Goal: Transaction & Acquisition: Download file/media

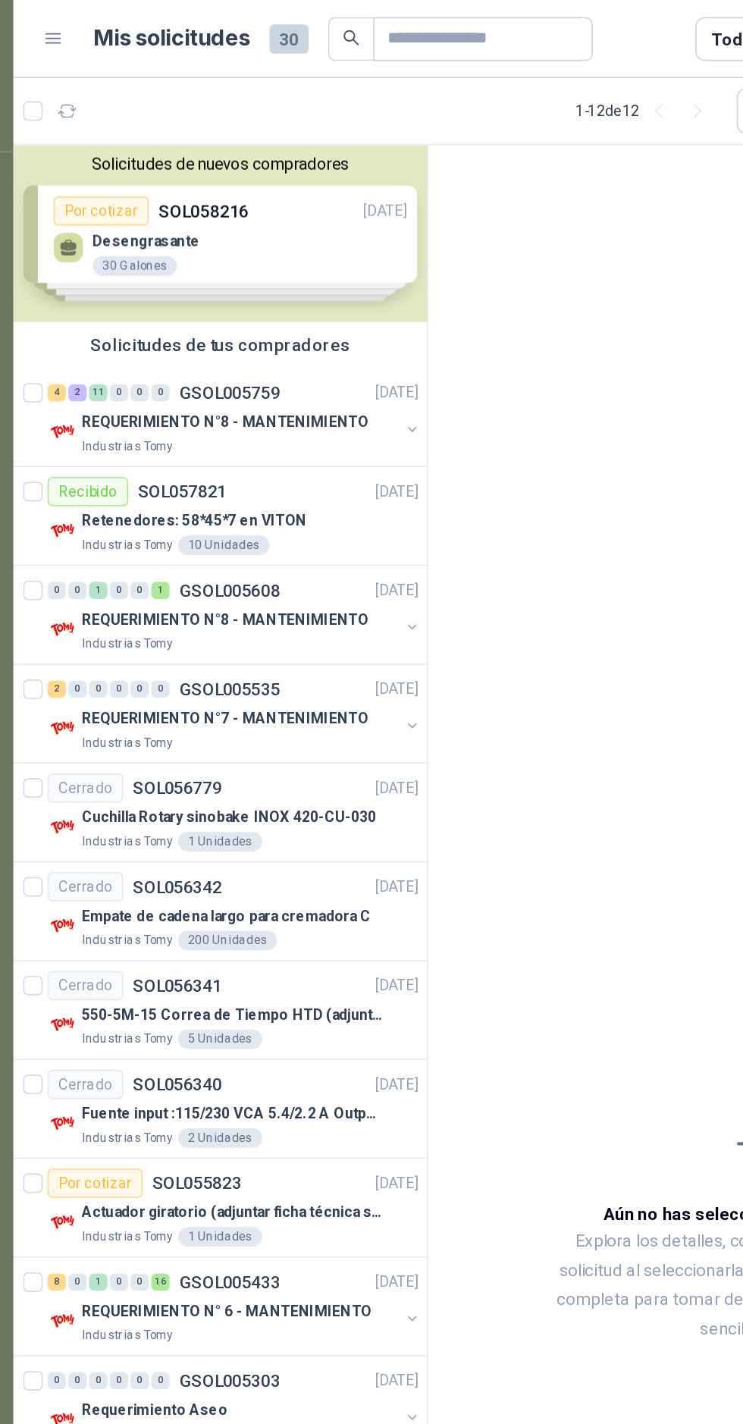
click at [207, 241] on p "GSOL005759" at bounding box center [192, 244] width 63 height 11
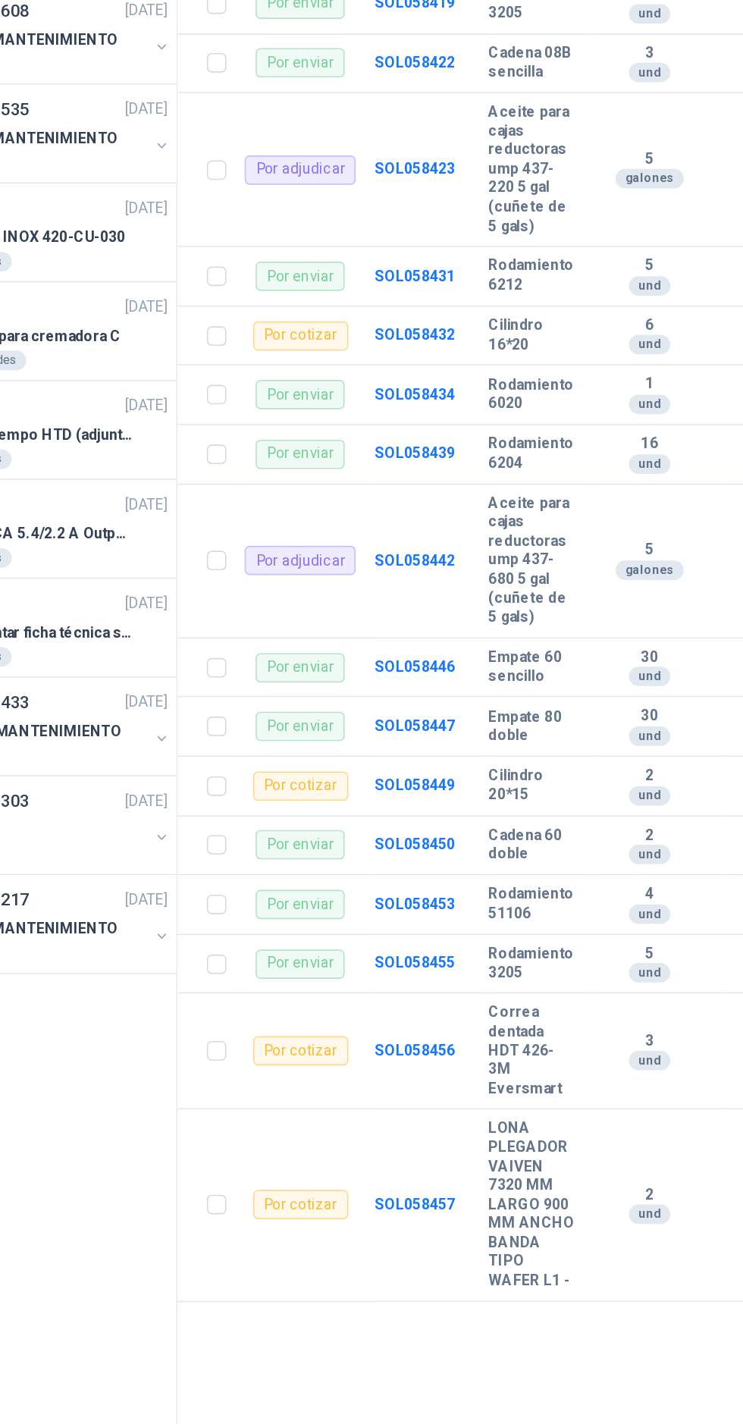
click at [659, 1309] on div "GSOL005759 Industrias Tomy 2 oct, 2025 REQUERIMIENTO N°8 - MANTENIMIENTO Condic…" at bounding box center [529, 759] width 428 height 1339
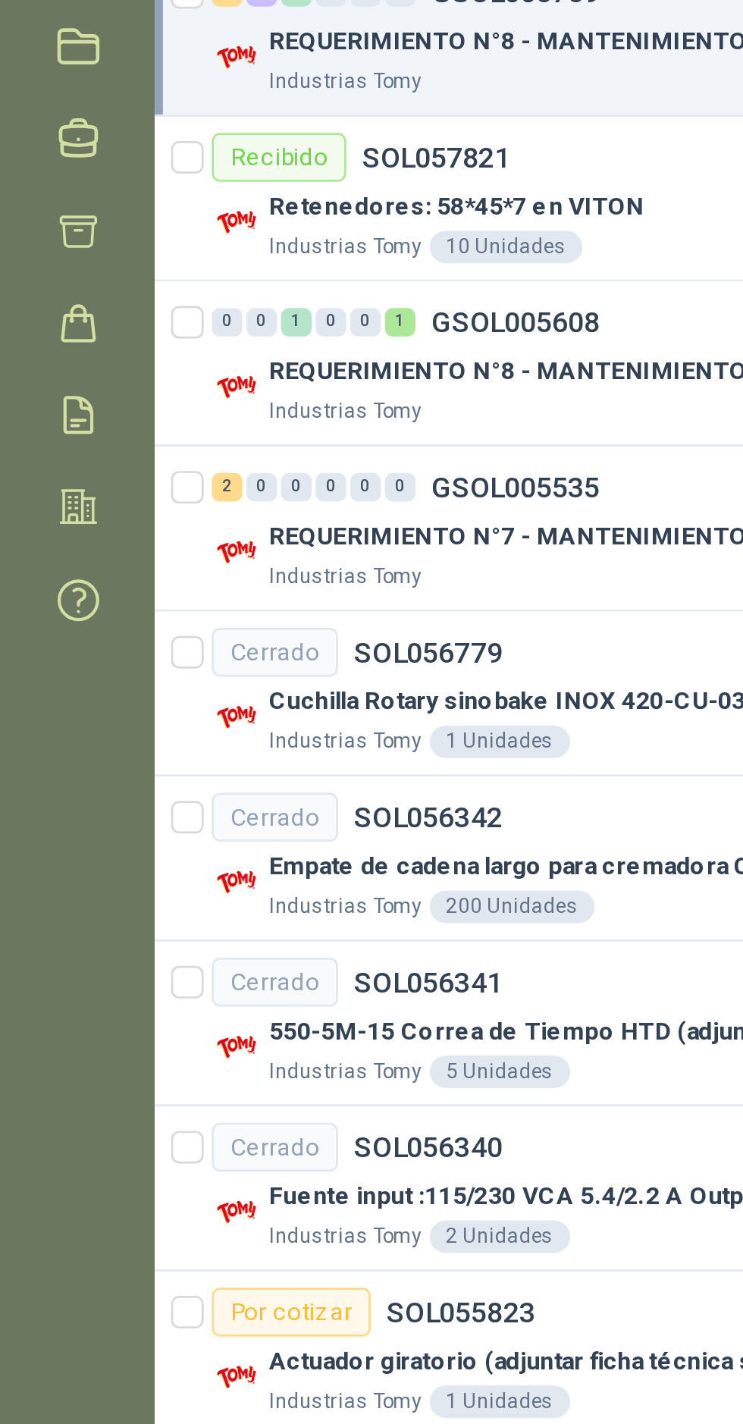
click at [35, 373] on icon at bounding box center [29, 367] width 12 height 13
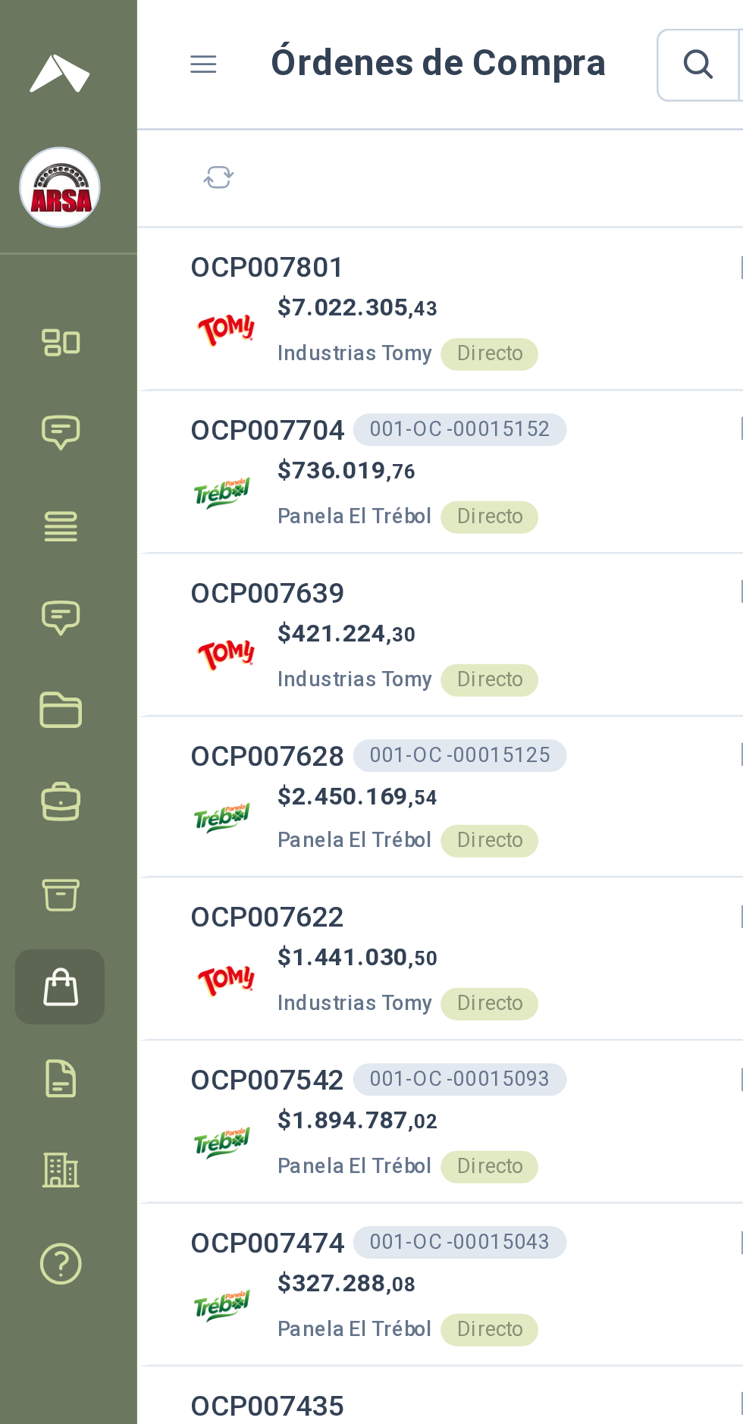
click at [104, 102] on h3 "OCP007801" at bounding box center [106, 99] width 58 height 17
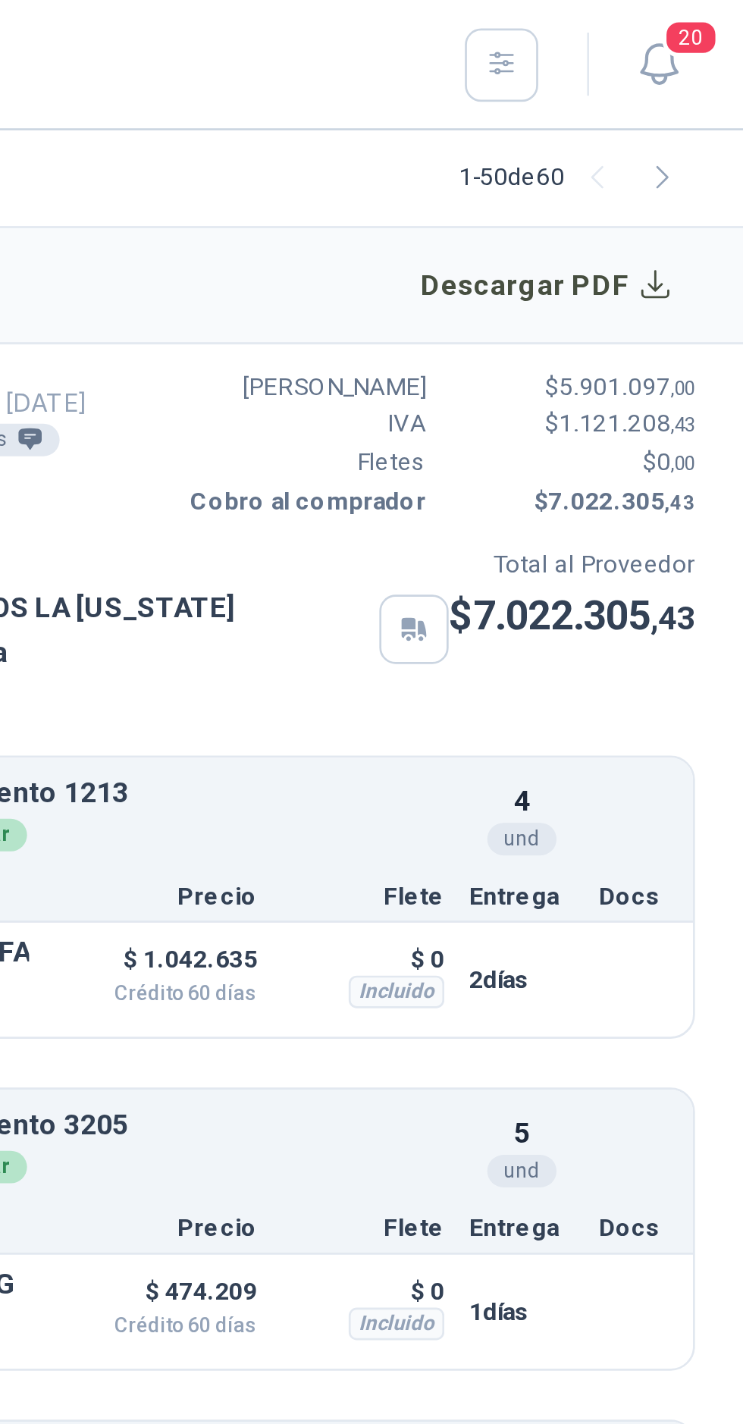
click at [694, 113] on button "Descargar PDF" at bounding box center [670, 106] width 111 height 30
